Goal: Information Seeking & Learning: Learn about a topic

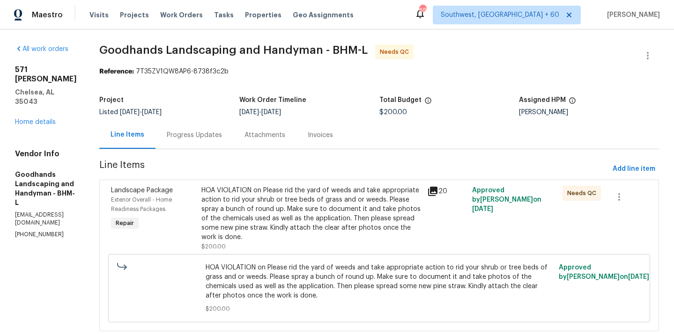
scroll to position [23, 0]
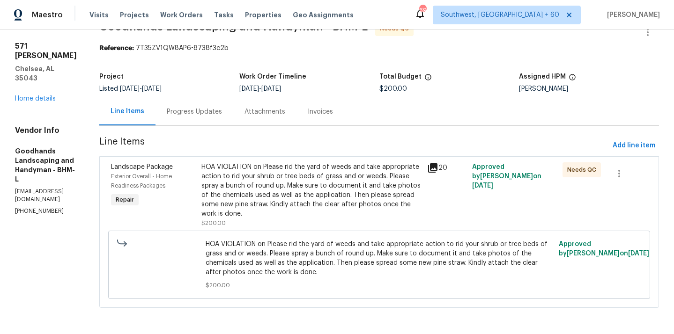
click at [276, 212] on div "HOA VIOLATION on Please rid the yard of weeds and take appropriate action to ri…" at bounding box center [311, 191] width 220 height 56
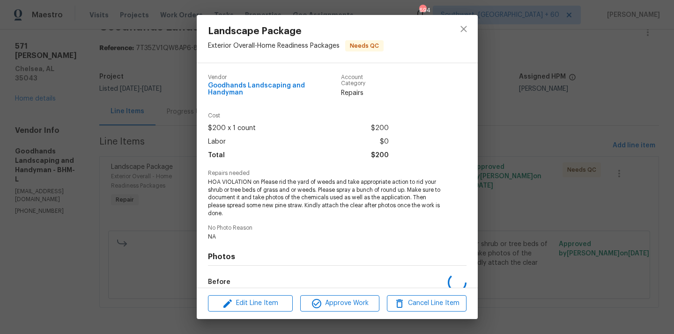
scroll to position [104, 0]
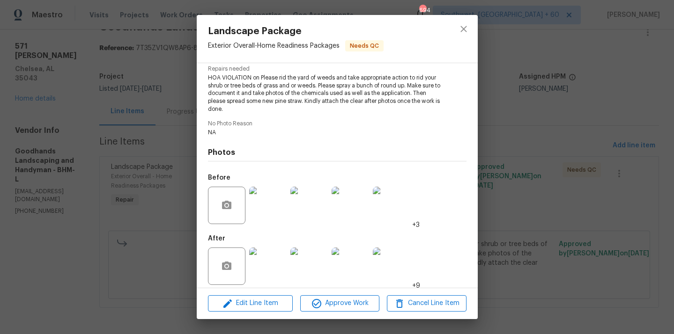
click at [265, 265] on img at bounding box center [267, 266] width 37 height 37
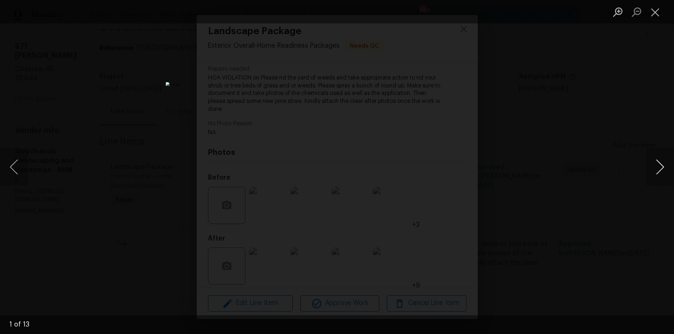
click at [655, 161] on button "Next image" at bounding box center [660, 167] width 28 height 37
click at [657, 172] on button "Next image" at bounding box center [660, 167] width 28 height 37
click at [657, 161] on button "Next image" at bounding box center [660, 167] width 28 height 37
click at [15, 173] on button "Previous image" at bounding box center [14, 167] width 28 height 37
click at [658, 8] on button "Close lightbox" at bounding box center [655, 12] width 19 height 16
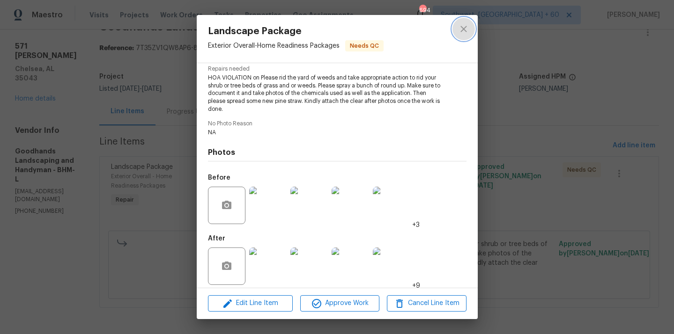
click at [470, 25] on button "close" at bounding box center [464, 29] width 22 height 22
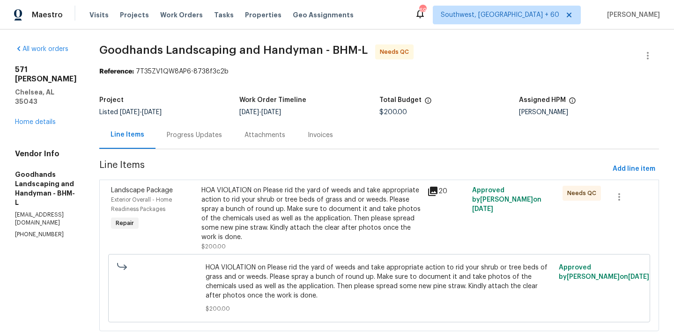
scroll to position [23, 0]
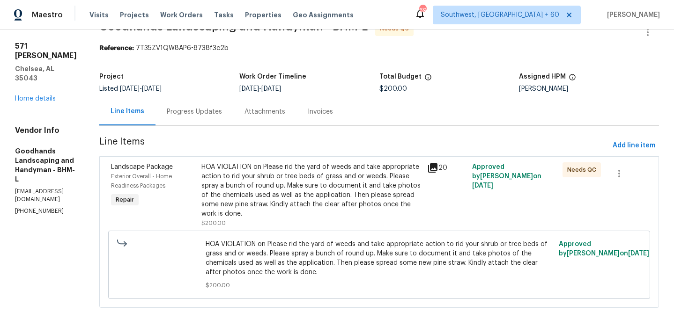
click at [330, 186] on div "HOA VIOLATION on Please rid the yard of weeds and take appropriate action to ri…" at bounding box center [311, 191] width 220 height 56
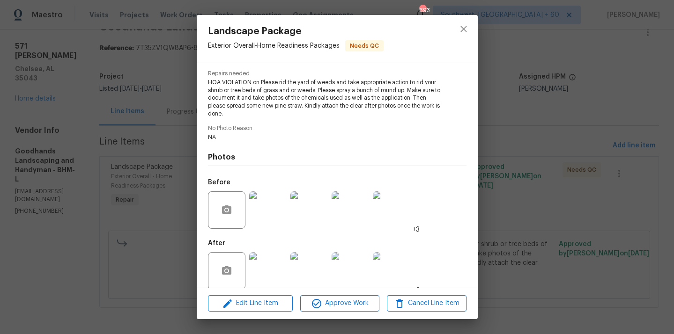
scroll to position [104, 0]
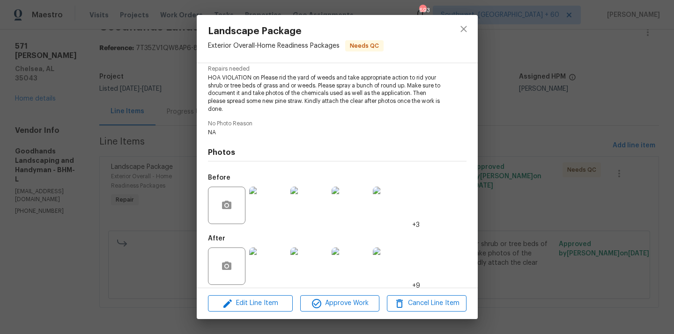
click at [282, 252] on img at bounding box center [267, 266] width 37 height 37
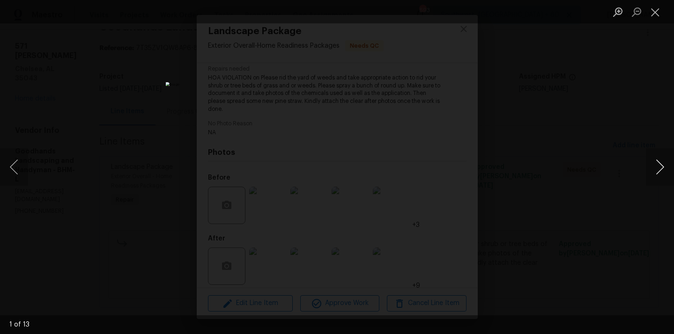
click at [658, 162] on button "Next image" at bounding box center [660, 167] width 28 height 37
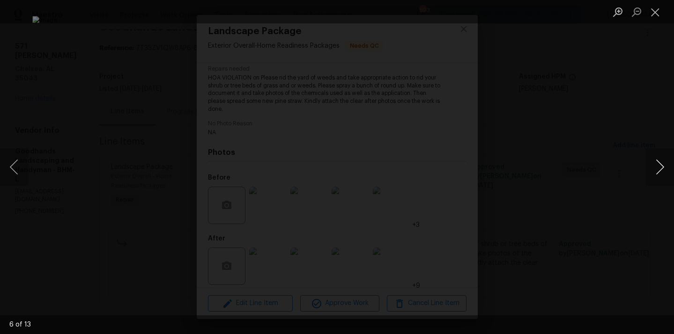
click at [658, 162] on button "Next image" at bounding box center [660, 167] width 28 height 37
click at [658, 163] on button "Next image" at bounding box center [660, 167] width 28 height 37
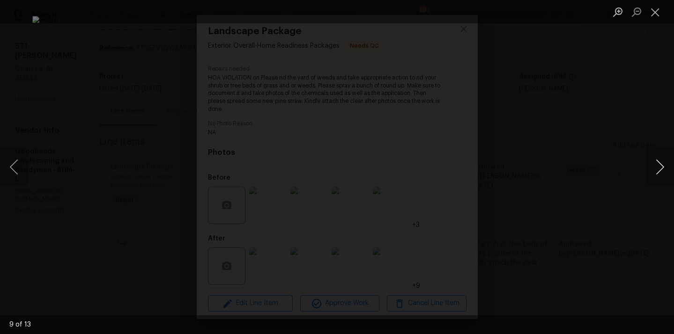
click at [658, 163] on button "Next image" at bounding box center [660, 167] width 28 height 37
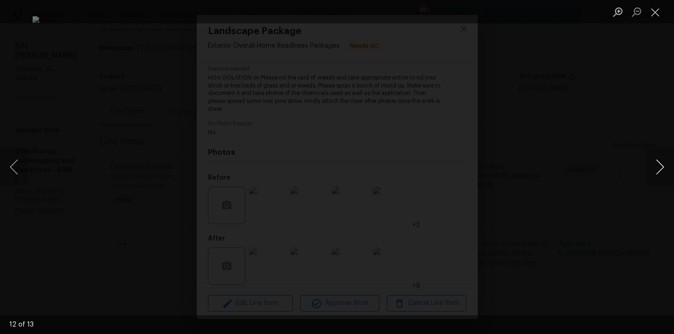
click at [658, 163] on button "Next image" at bounding box center [660, 167] width 28 height 37
click at [656, 16] on button "Close lightbox" at bounding box center [655, 12] width 19 height 16
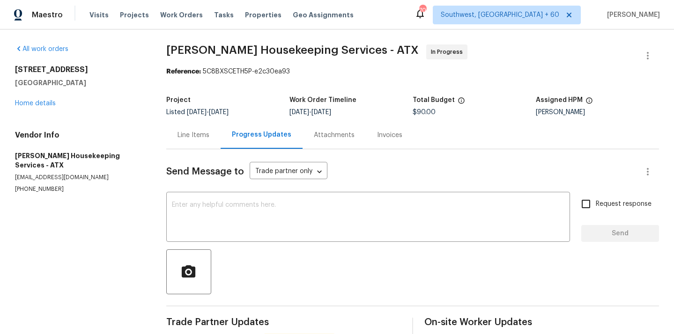
click at [194, 135] on div "Line Items" at bounding box center [194, 135] width 32 height 9
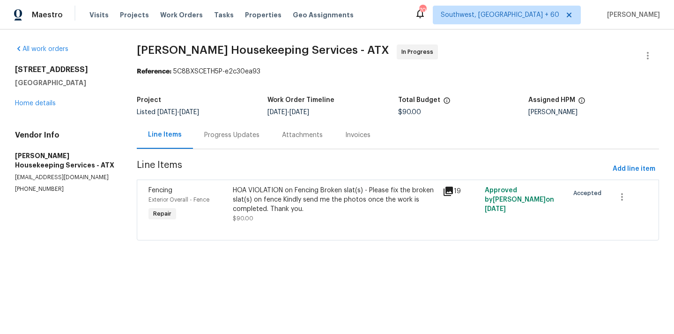
click at [295, 205] on div "HOA VIOLATION on Fencing Broken slat(s) - Please fix the broken slat(s) on fenc…" at bounding box center [335, 200] width 205 height 28
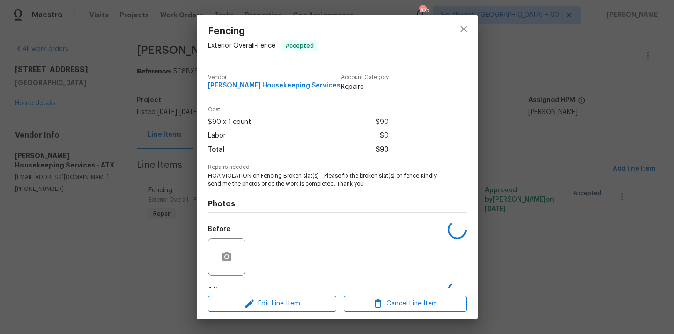
scroll to position [58, 0]
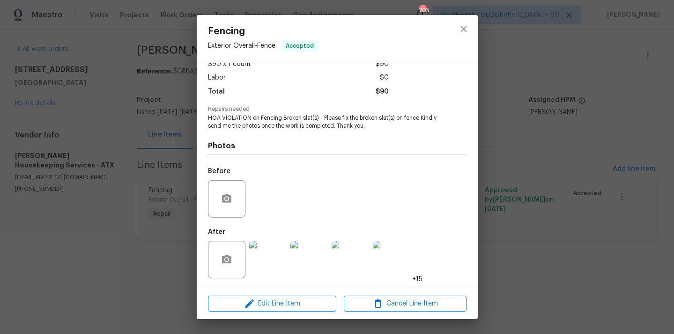
click at [275, 263] on img at bounding box center [267, 259] width 37 height 37
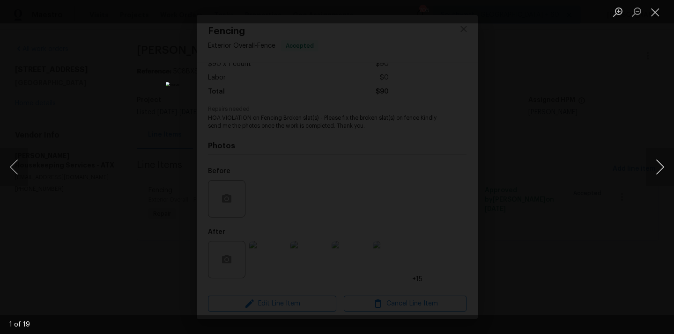
click at [656, 171] on button "Next image" at bounding box center [660, 167] width 28 height 37
click at [16, 167] on button "Previous image" at bounding box center [14, 167] width 28 height 37
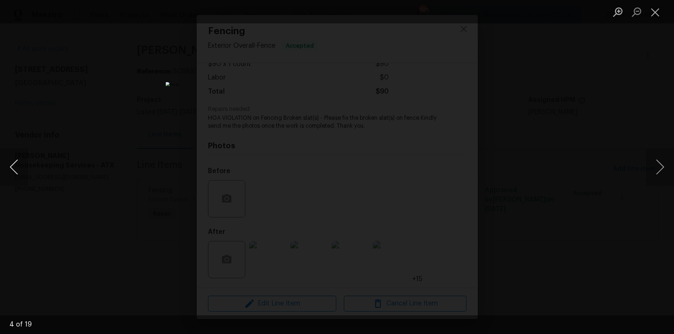
click at [16, 167] on button "Previous image" at bounding box center [14, 167] width 28 height 37
click at [663, 179] on button "Next image" at bounding box center [660, 167] width 28 height 37
click at [661, 168] on button "Next image" at bounding box center [660, 167] width 28 height 37
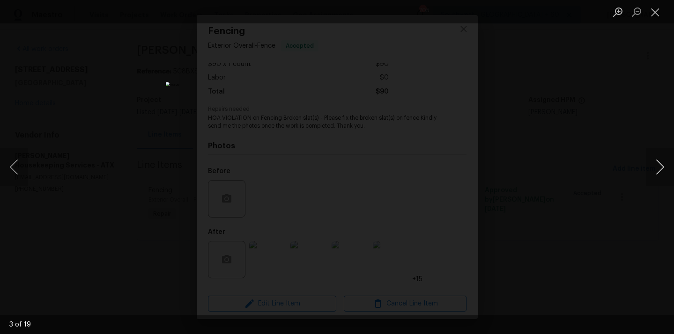
click at [661, 159] on button "Next image" at bounding box center [660, 167] width 28 height 37
click at [658, 170] on button "Next image" at bounding box center [660, 167] width 28 height 37
click at [658, 162] on button "Next image" at bounding box center [660, 167] width 28 height 37
click at [658, 164] on button "Next image" at bounding box center [660, 167] width 28 height 37
click at [665, 164] on button "Next image" at bounding box center [660, 167] width 28 height 37
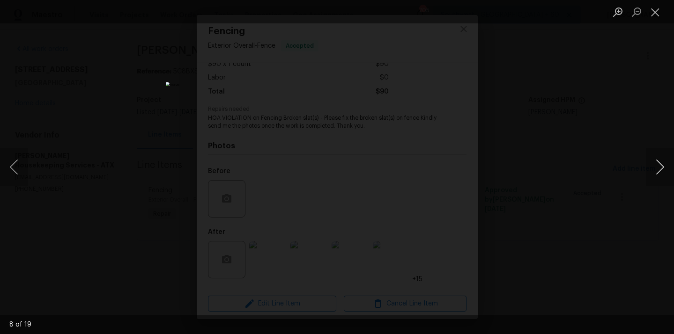
click at [659, 168] on button "Next image" at bounding box center [660, 167] width 28 height 37
click at [660, 164] on button "Next image" at bounding box center [660, 167] width 28 height 37
click at [659, 171] on button "Next image" at bounding box center [660, 167] width 28 height 37
click at [665, 160] on button "Next image" at bounding box center [660, 167] width 28 height 37
click at [655, 169] on button "Next image" at bounding box center [660, 167] width 28 height 37
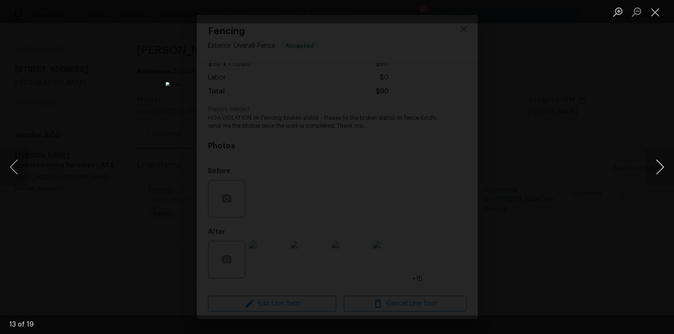
click at [657, 173] on button "Next image" at bounding box center [660, 167] width 28 height 37
click at [658, 174] on button "Next image" at bounding box center [660, 167] width 28 height 37
click at [655, 179] on button "Next image" at bounding box center [660, 167] width 28 height 37
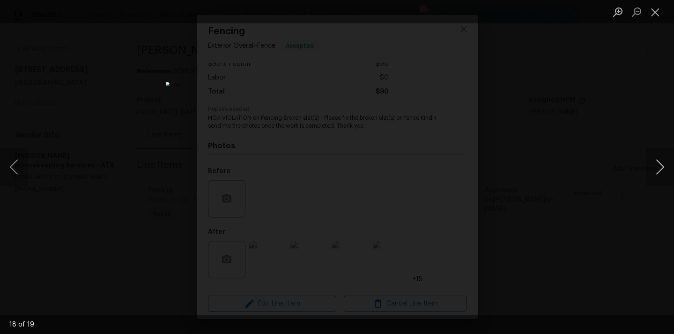
click at [656, 181] on button "Next image" at bounding box center [660, 167] width 28 height 37
click at [650, 14] on button "Close lightbox" at bounding box center [655, 12] width 19 height 16
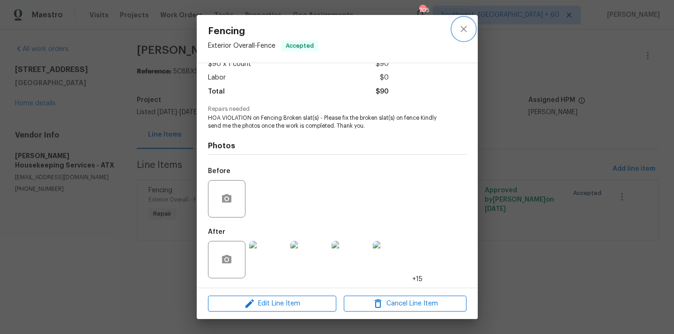
click at [471, 30] on button "close" at bounding box center [464, 29] width 22 height 22
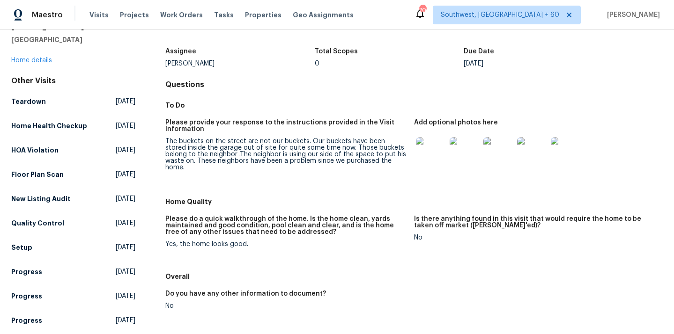
scroll to position [54, 0]
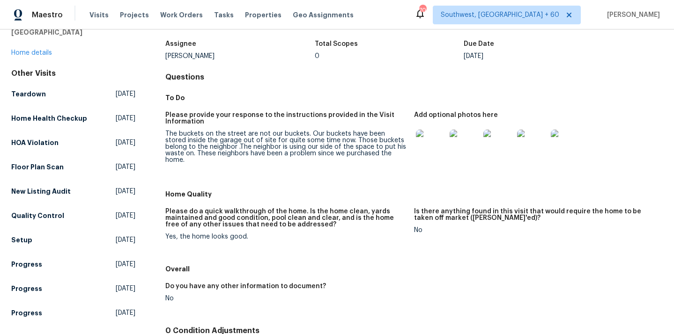
click at [431, 154] on img at bounding box center [431, 145] width 30 height 30
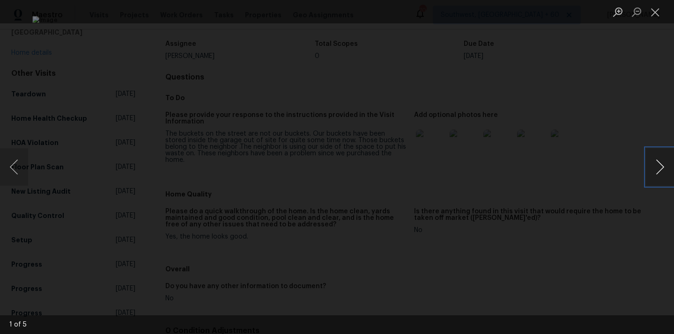
click at [657, 165] on button "Next image" at bounding box center [660, 167] width 28 height 37
click at [657, 179] on button "Next image" at bounding box center [660, 167] width 28 height 37
click at [655, 169] on button "Next image" at bounding box center [660, 167] width 28 height 37
click at [650, 164] on button "Next image" at bounding box center [660, 167] width 28 height 37
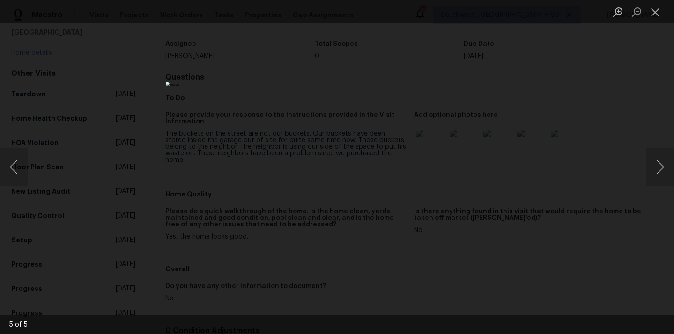
click at [552, 80] on div "Lightbox" at bounding box center [337, 167] width 674 height 334
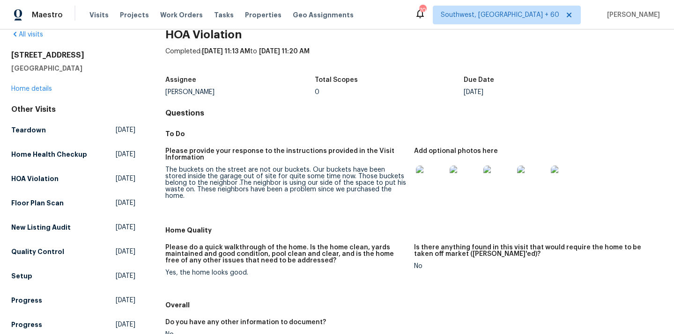
scroll to position [19, 0]
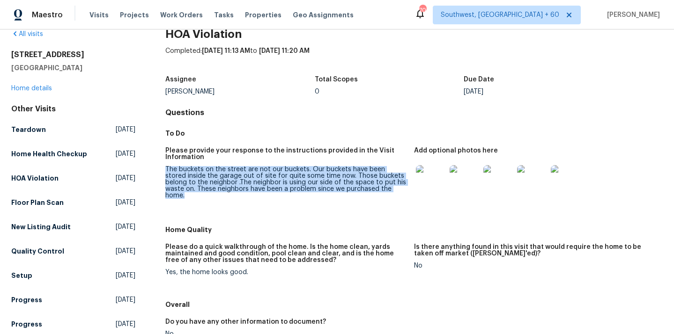
drag, startPoint x: 164, startPoint y: 170, endPoint x: 393, endPoint y: 191, distance: 229.6
click at [393, 191] on div "All visits 11317 Barns Trl Austin, TX 78754 Home details Other Visits Teardown …" at bounding box center [337, 295] width 652 height 530
copy div "The buckets on the street are not our buckets. Our buckets have been stored ins…"
